Goal: Navigation & Orientation: Find specific page/section

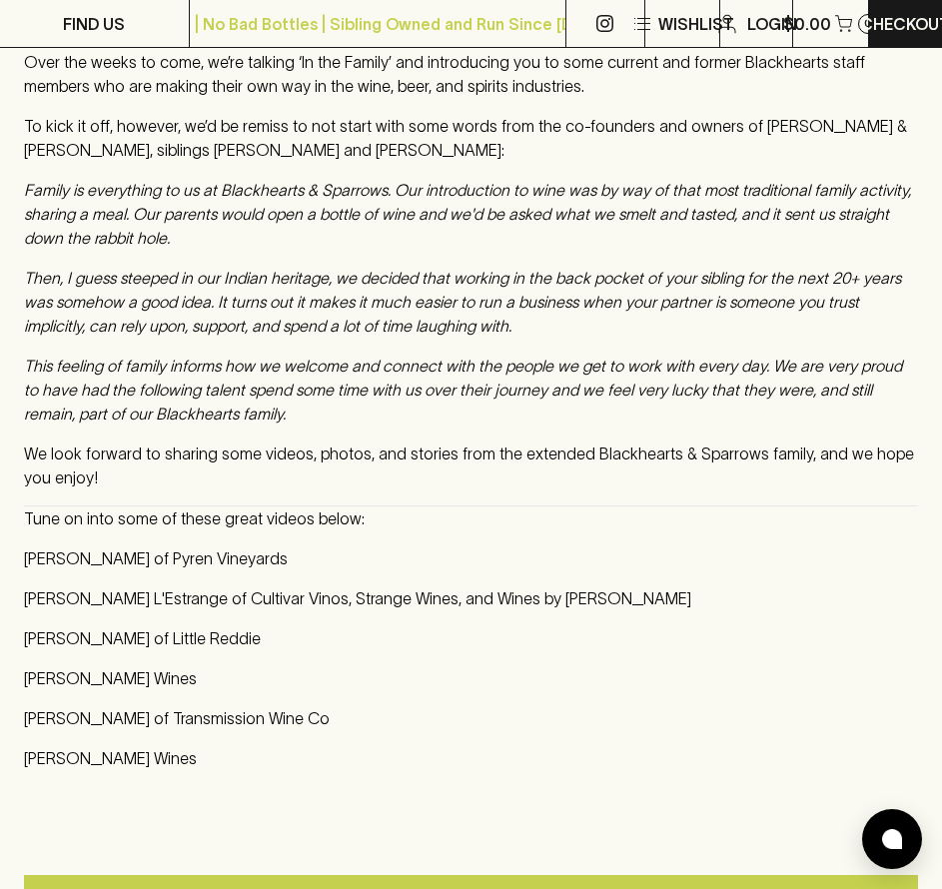
scroll to position [1099, 0]
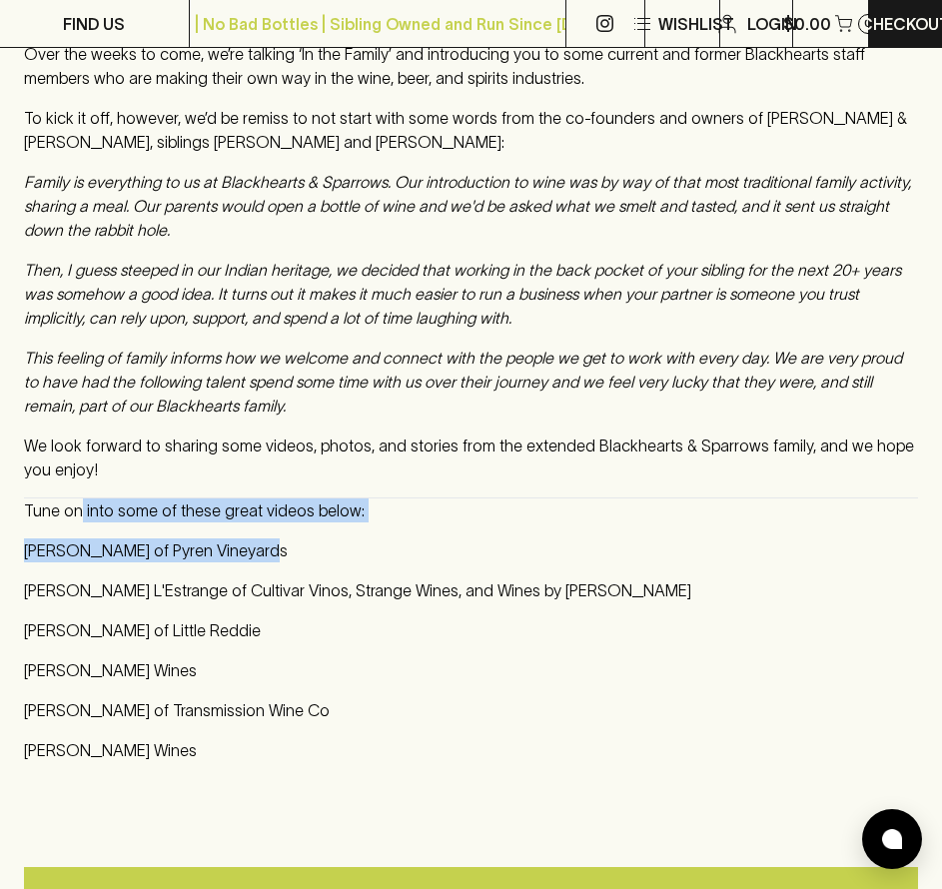
drag, startPoint x: 75, startPoint y: 511, endPoint x: 356, endPoint y: 527, distance: 281.1
click at [356, 527] on div "Like any small business which has slowly grown over the years, we here at Black…" at bounding box center [471, 358] width 894 height 808
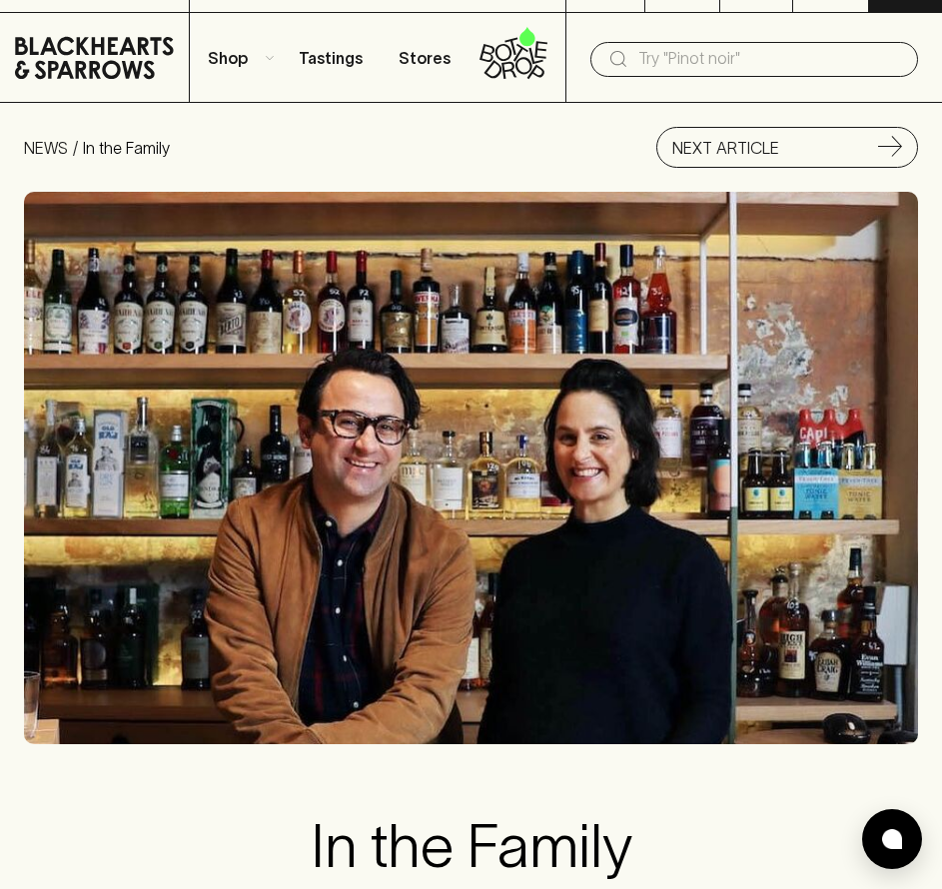
scroll to position [0, 0]
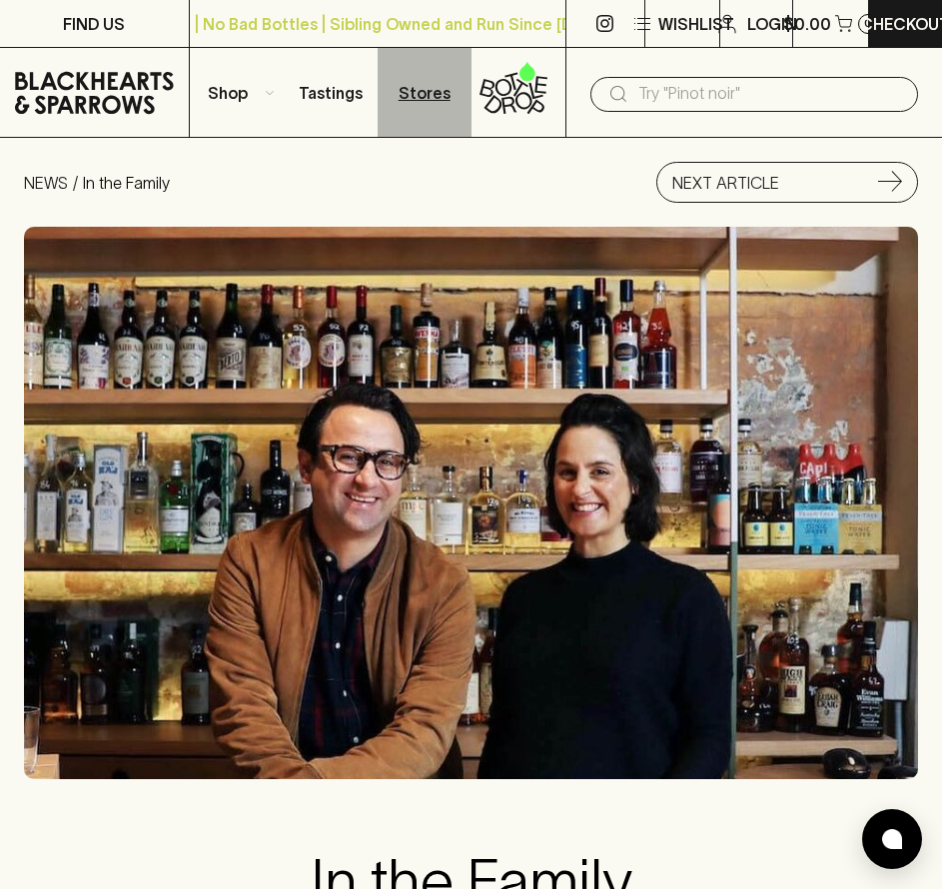
click at [442, 92] on p "Stores" at bounding box center [425, 93] width 52 height 24
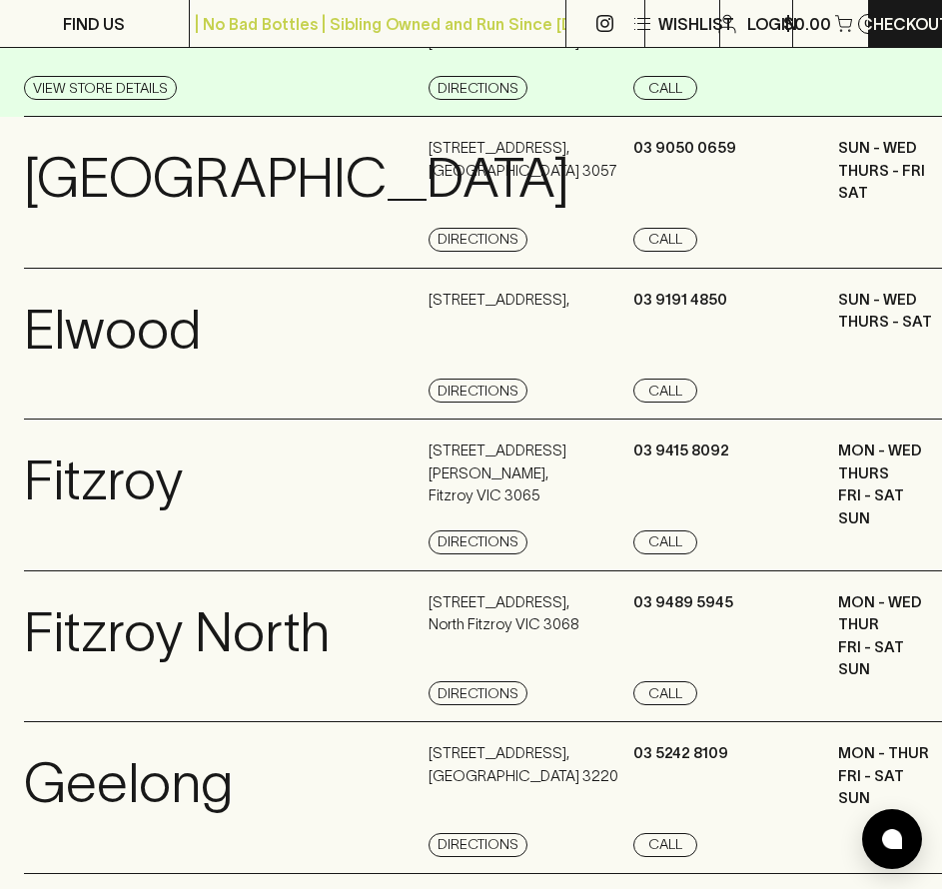
scroll to position [899, 0]
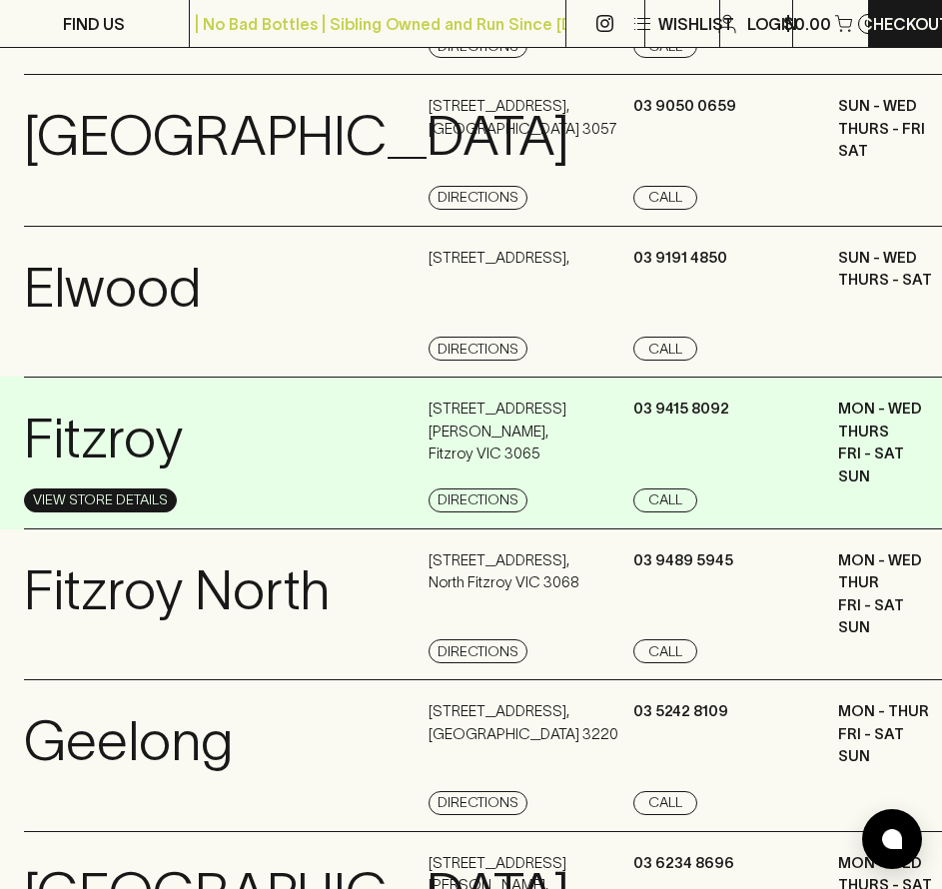
click at [120, 512] on link "View Store Details" at bounding box center [100, 500] width 153 height 24
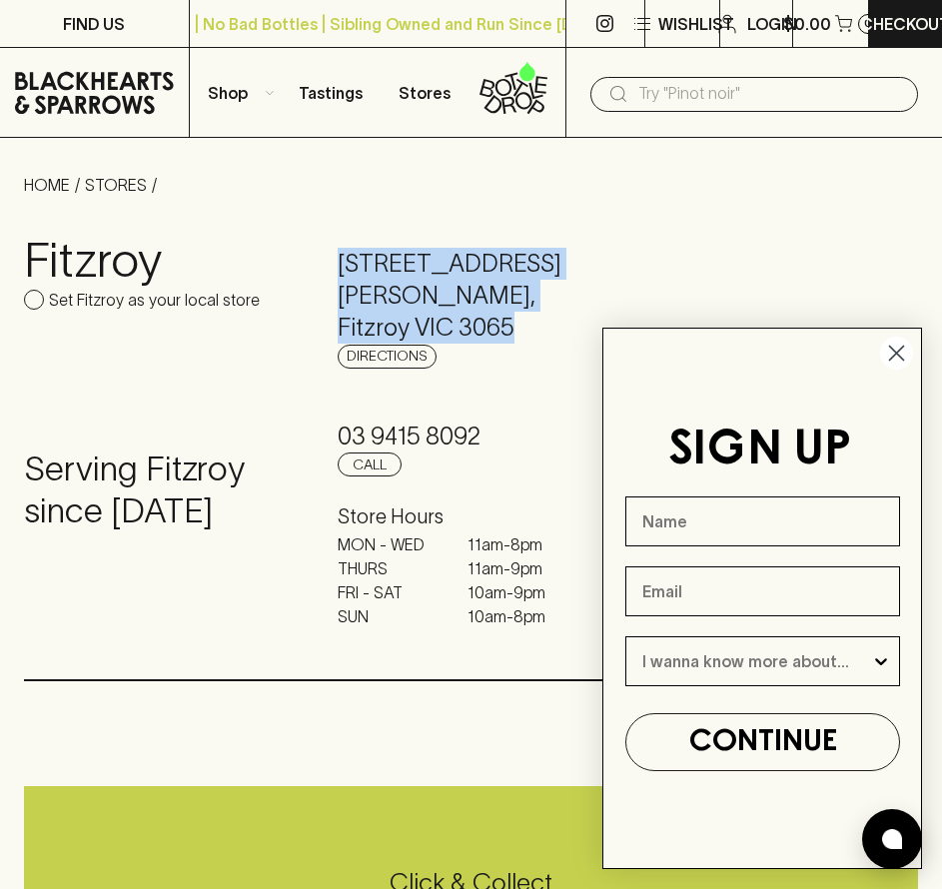
drag, startPoint x: 341, startPoint y: 254, endPoint x: 501, endPoint y: 297, distance: 166.4
click at [511, 297] on h5 "[STREET_ADDRESS][PERSON_NAME]" at bounding box center [471, 296] width 266 height 96
click at [415, 345] on link "Directions" at bounding box center [387, 357] width 99 height 24
drag, startPoint x: 892, startPoint y: 353, endPoint x: 829, endPoint y: 334, distance: 65.7
click at [892, 353] on circle "Close dialog" at bounding box center [896, 353] width 33 height 33
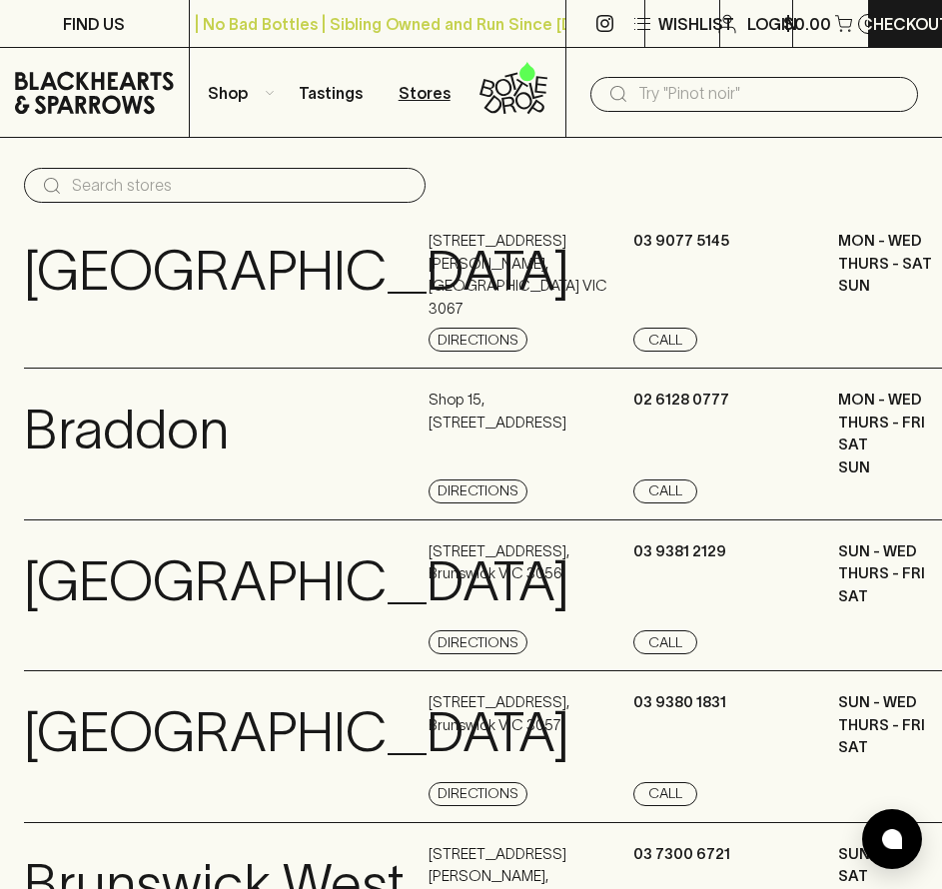
scroll to position [899, 0]
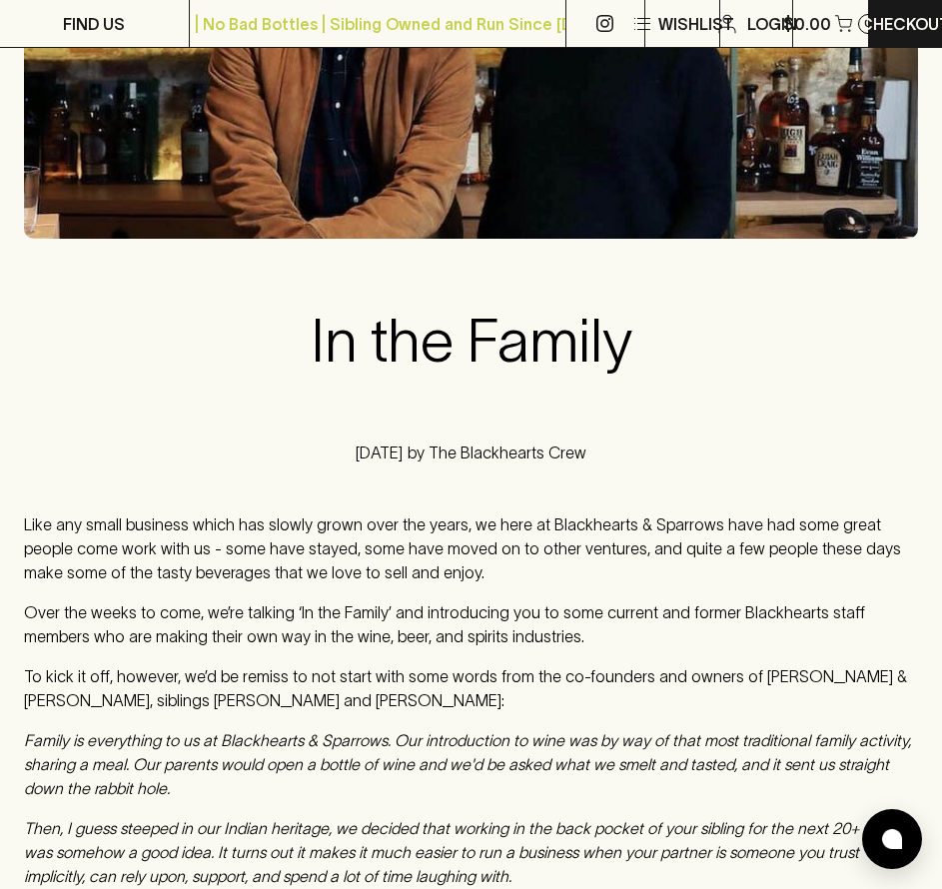
scroll to position [599, 0]
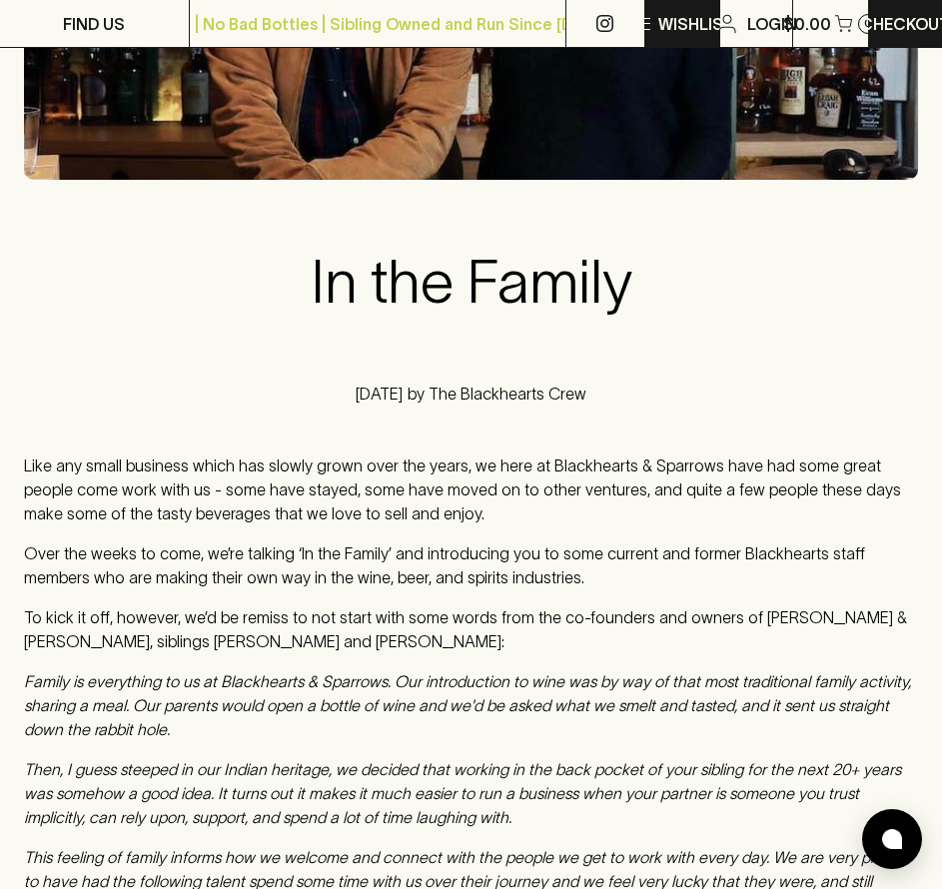
scroll to position [899, 0]
